Goal: Check status: Check status

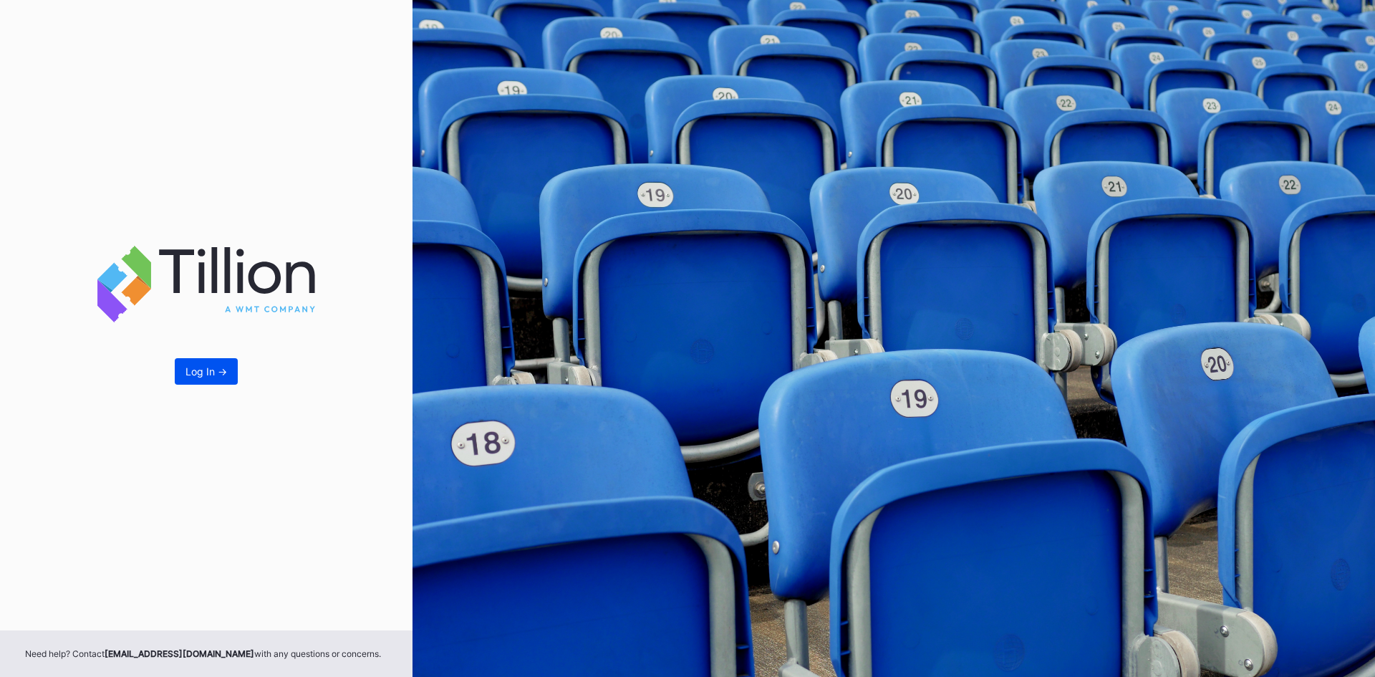
click at [217, 375] on div "Log In ->" at bounding box center [206, 371] width 42 height 12
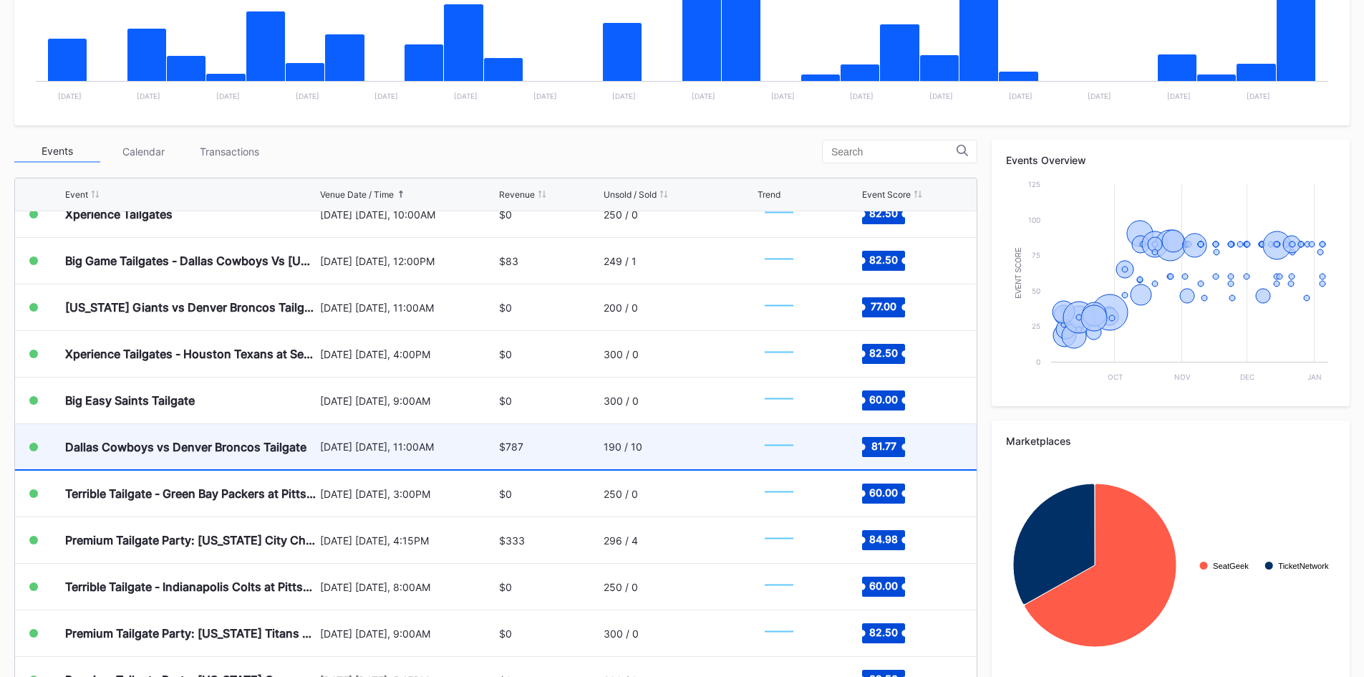
scroll to position [1833, 0]
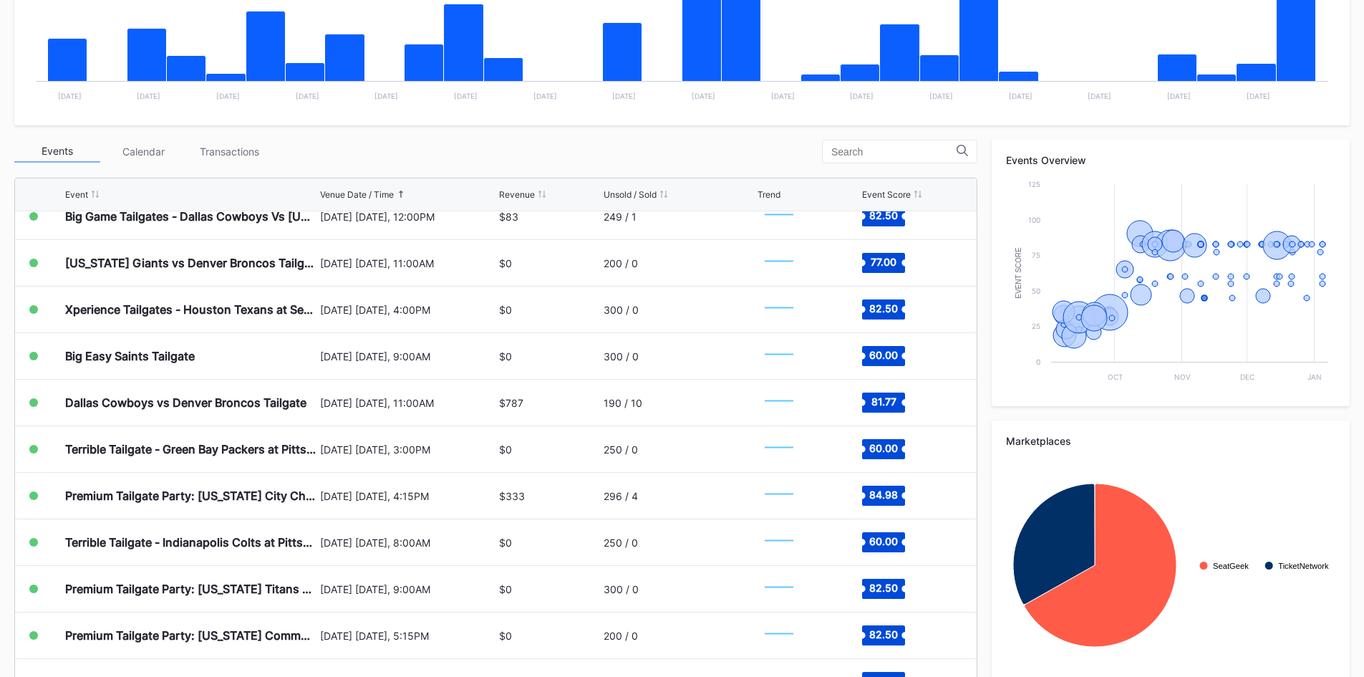
click at [646, 190] on div "Unsold / Sold" at bounding box center [630, 194] width 53 height 11
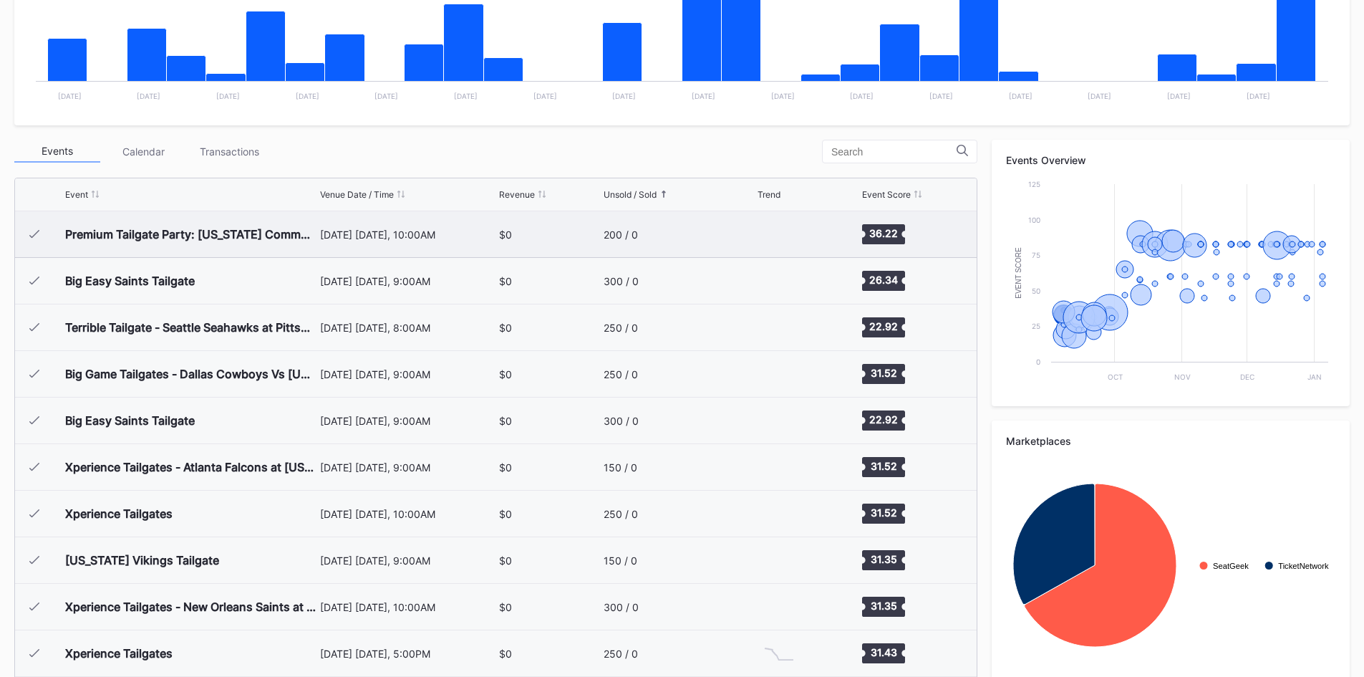
scroll to position [95, 0]
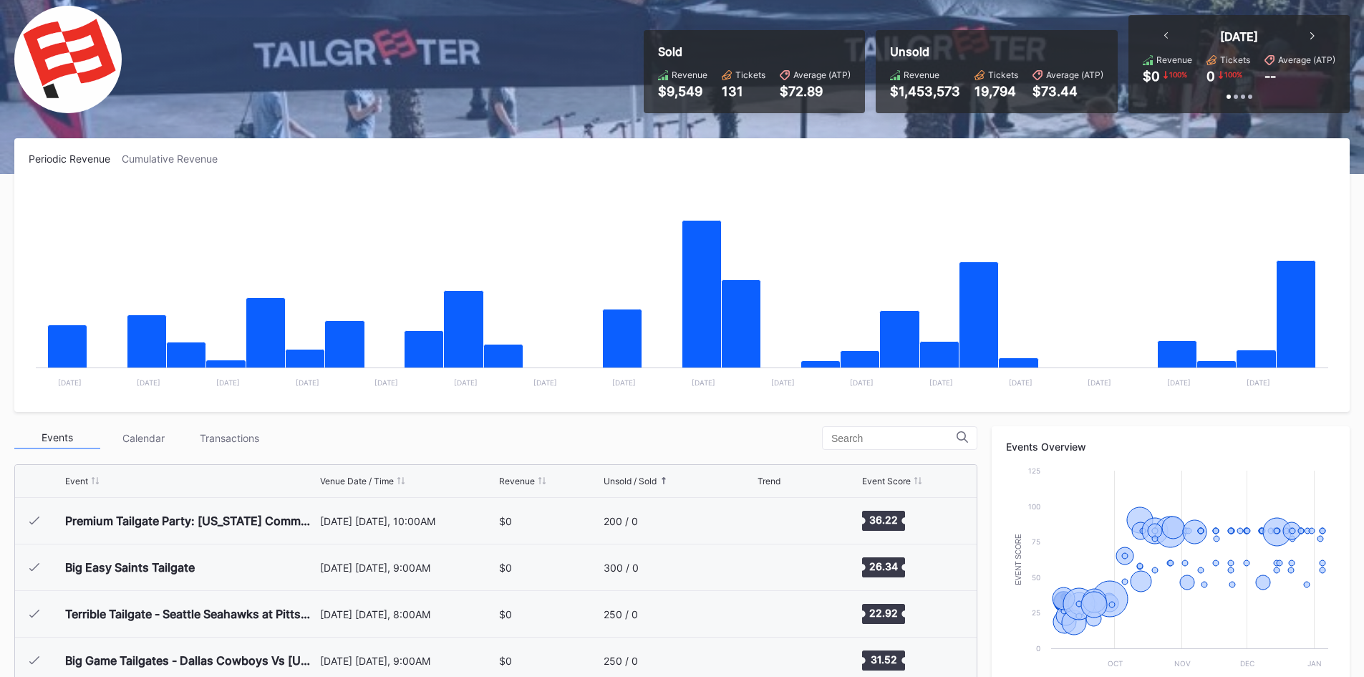
click at [652, 475] on div "Event Venue Date / Time Revenue Unsold / Sold Trend Event Score" at bounding box center [496, 481] width 962 height 33
click at [663, 479] on icon at bounding box center [664, 480] width 4 height 7
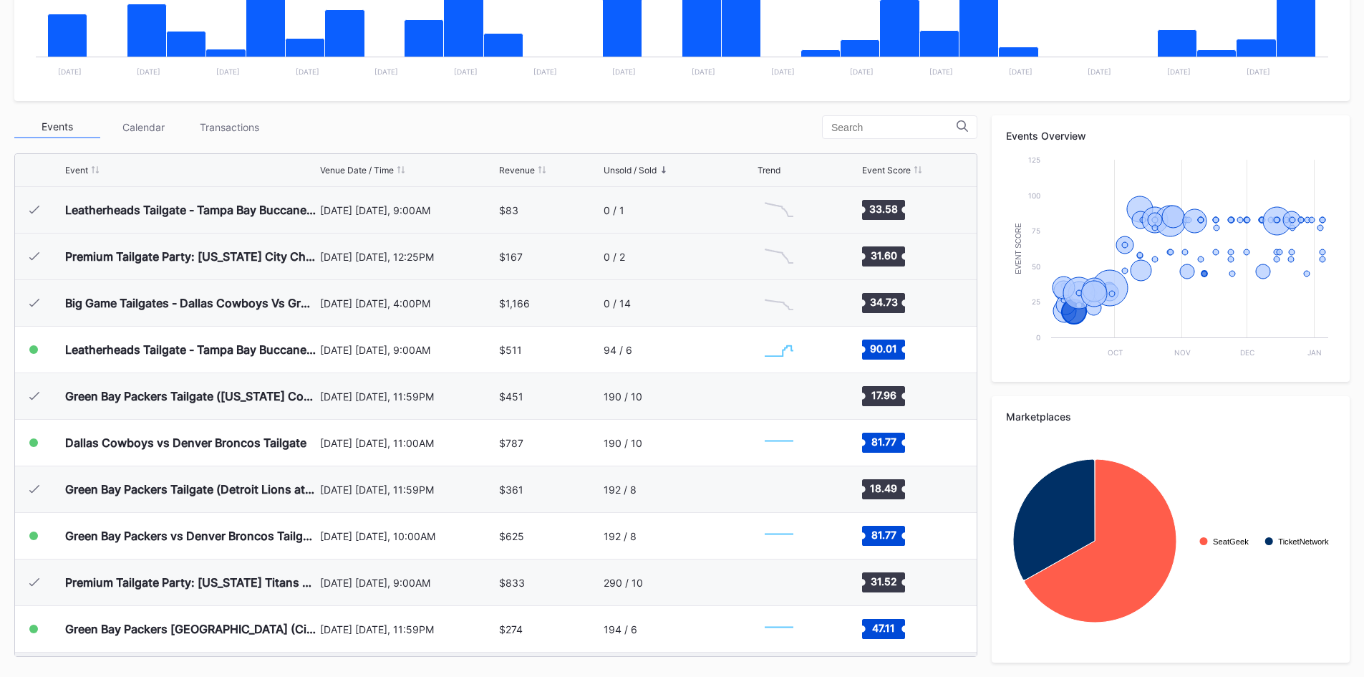
scroll to position [238, 0]
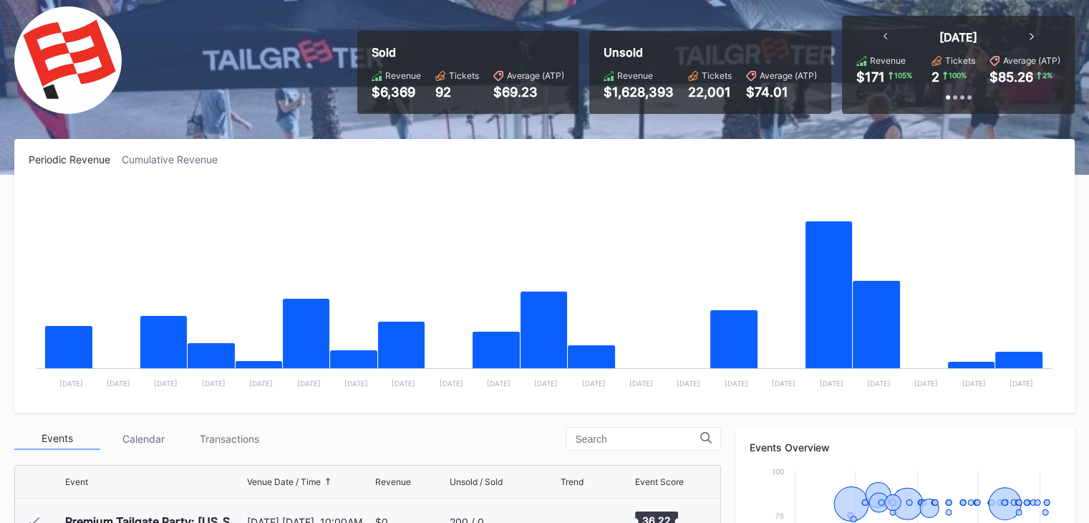
scroll to position [652, 0]
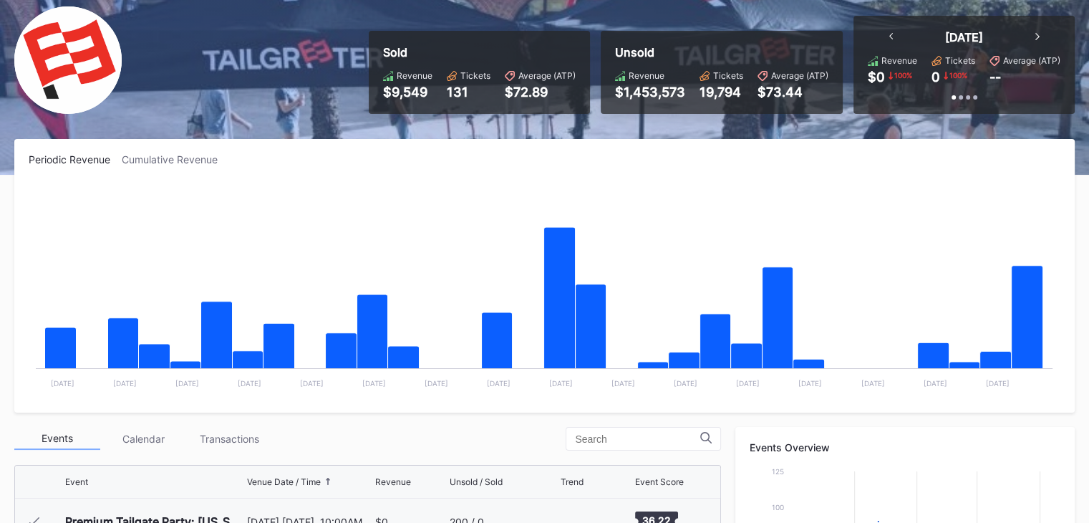
scroll to position [1117, 0]
